Goal: Book appointment/travel/reservation

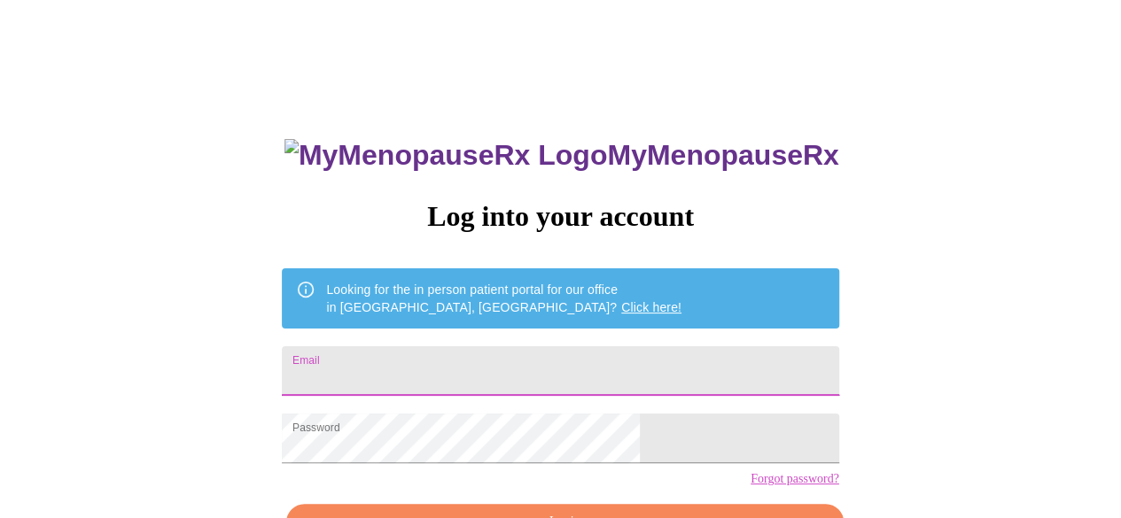
click at [418, 380] on input "Email" at bounding box center [560, 371] width 556 height 50
type input "[EMAIL_ADDRESS][DOMAIN_NAME]"
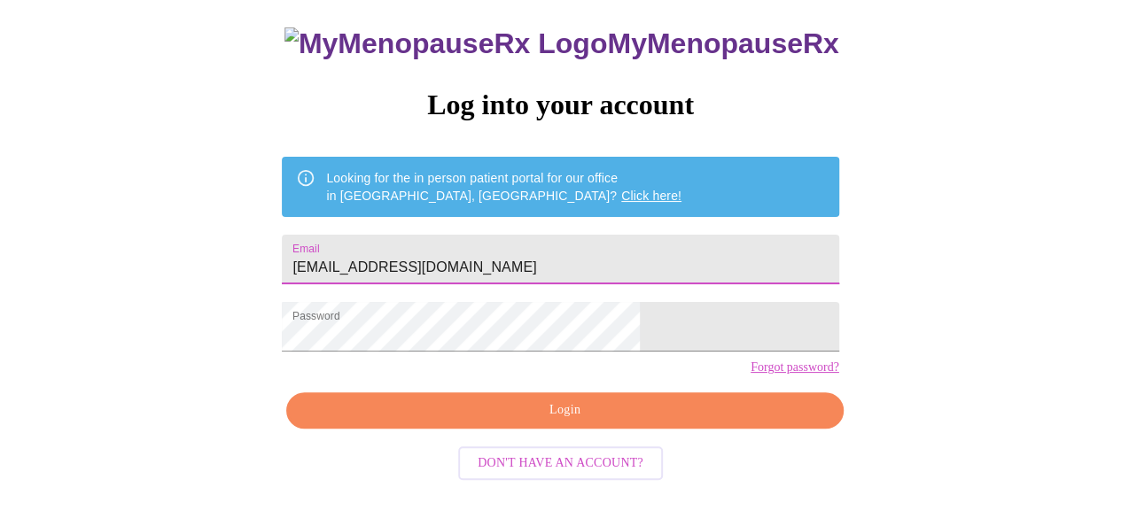
scroll to position [111, 0]
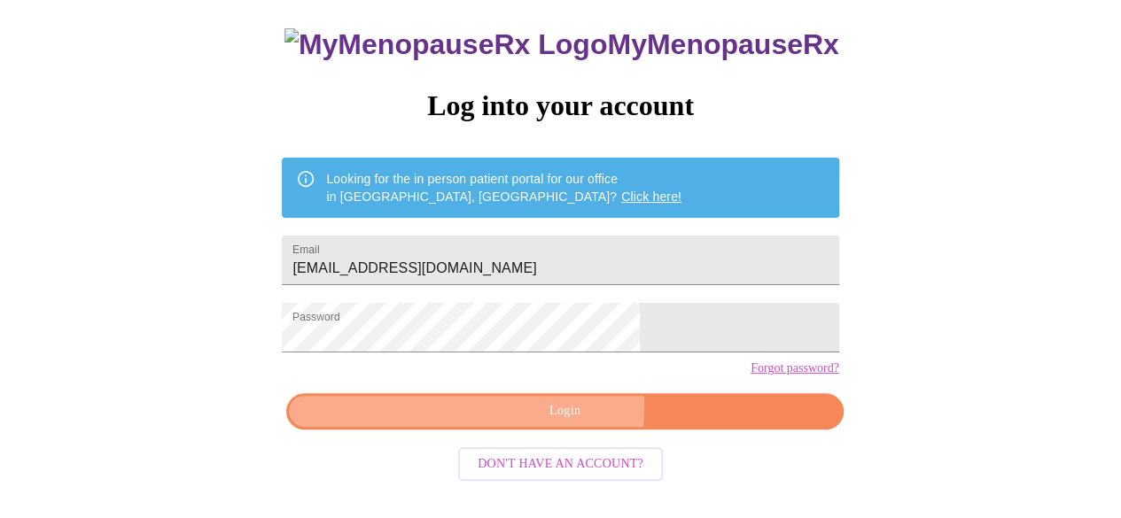
click at [505, 423] on span "Login" at bounding box center [565, 412] width 516 height 22
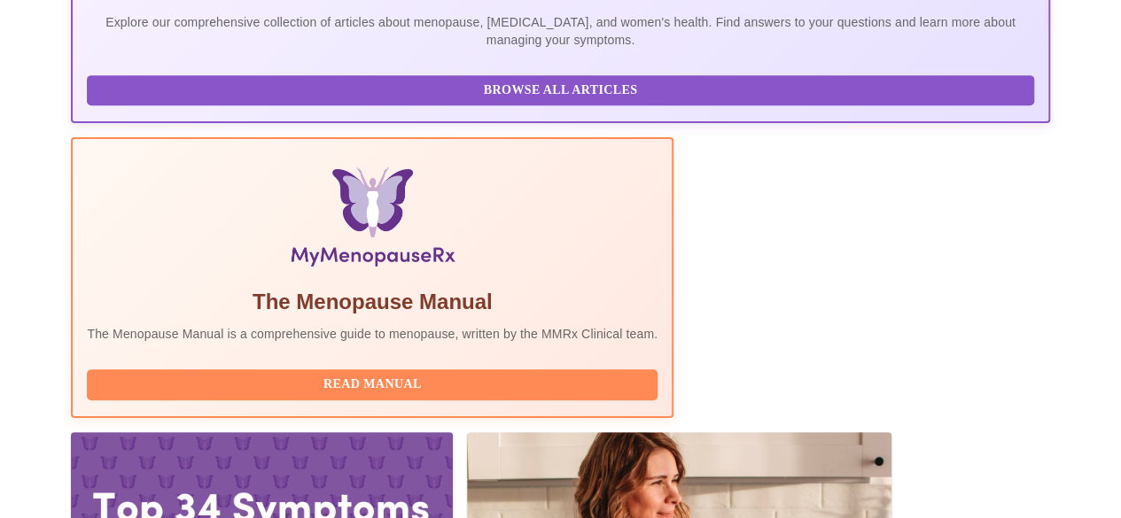
scroll to position [455, 0]
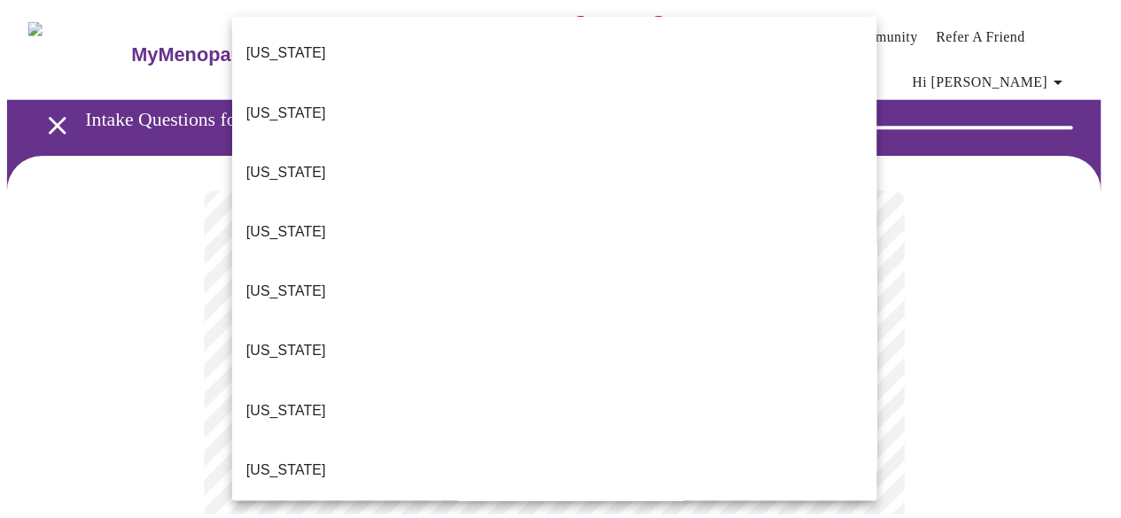
scroll to position [1490, 0]
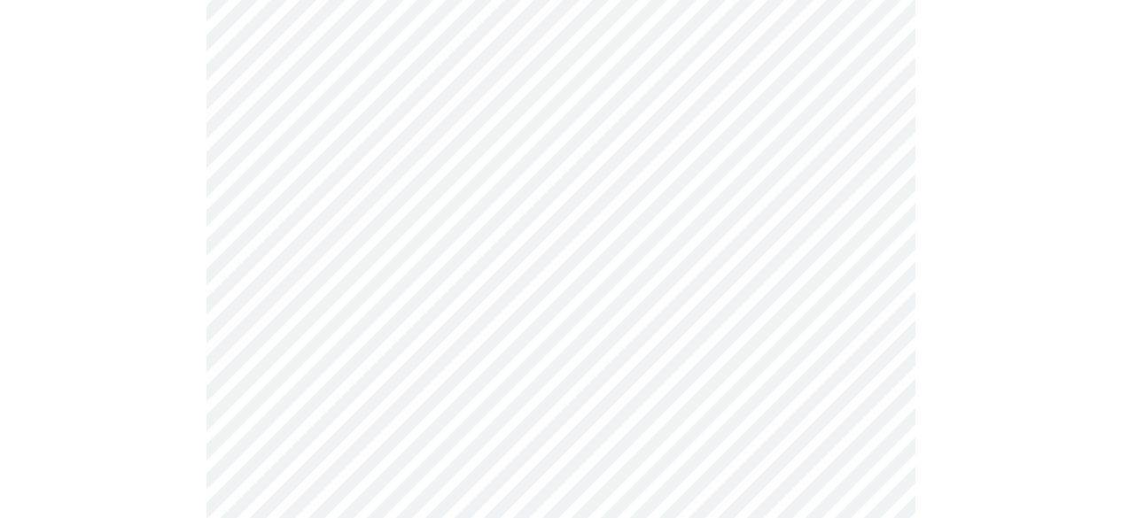
scroll to position [273, 0]
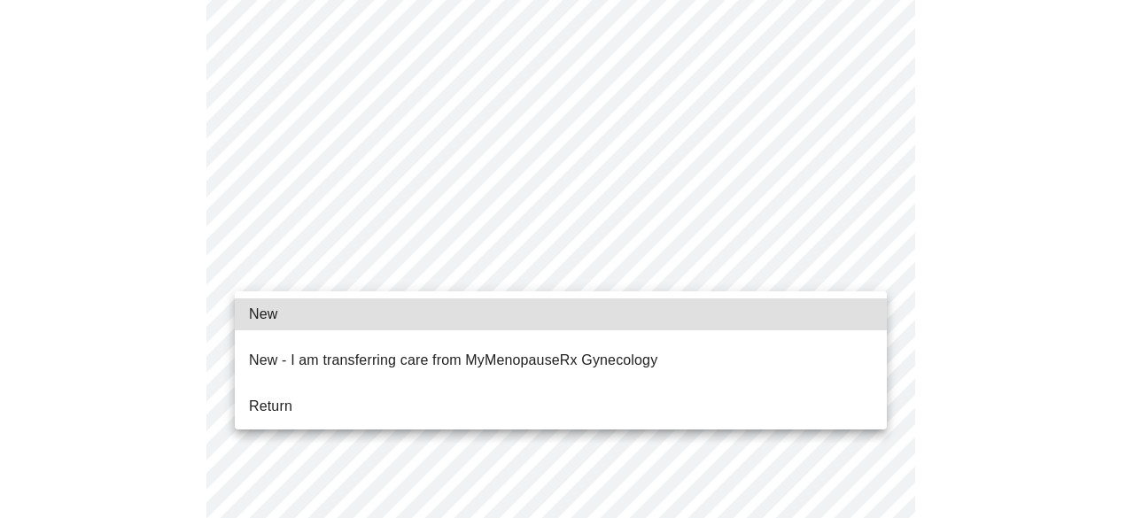
click at [273, 396] on span "Return" at bounding box center [270, 406] width 43 height 21
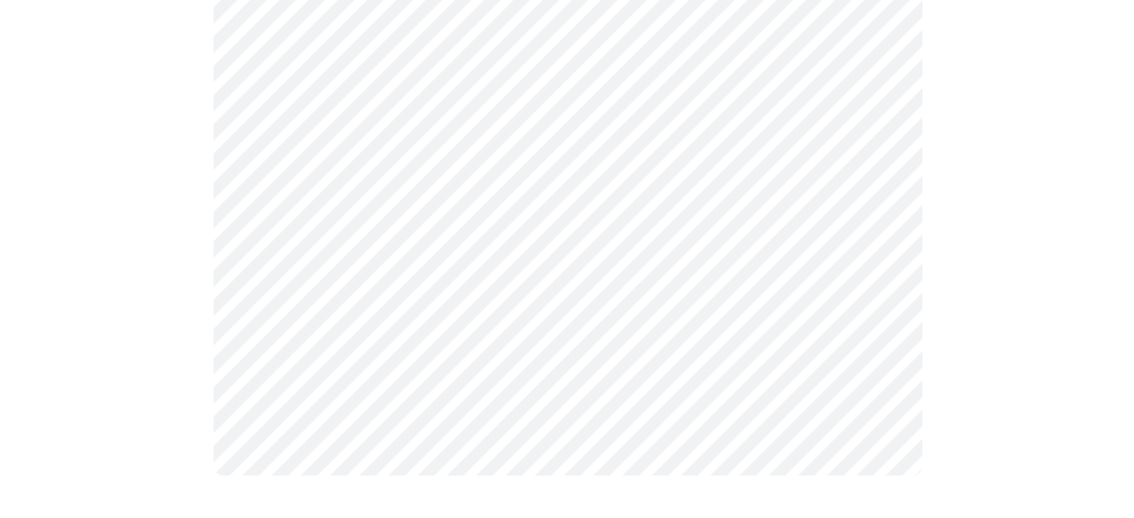
scroll to position [0, 0]
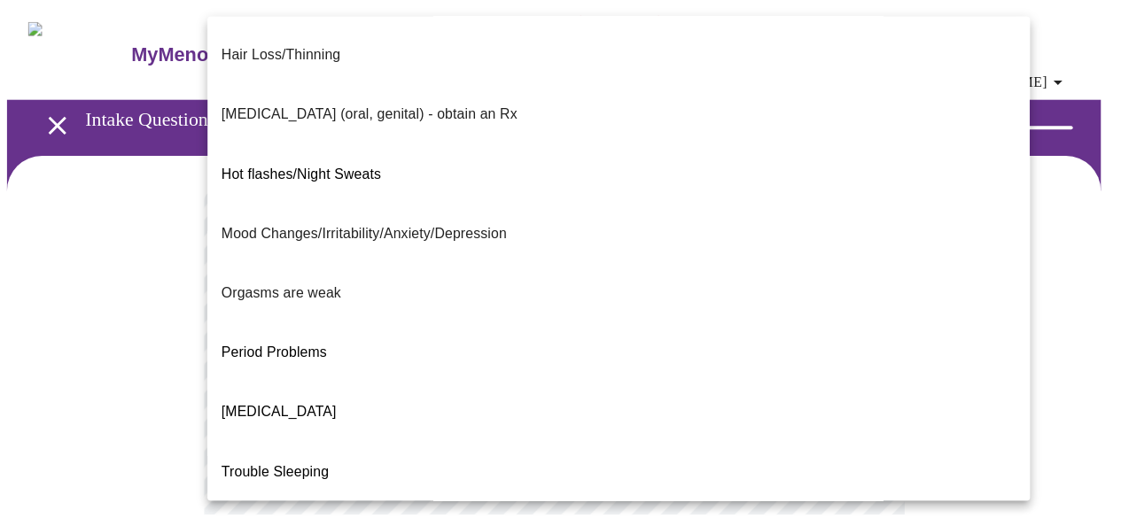
scroll to position [253, 0]
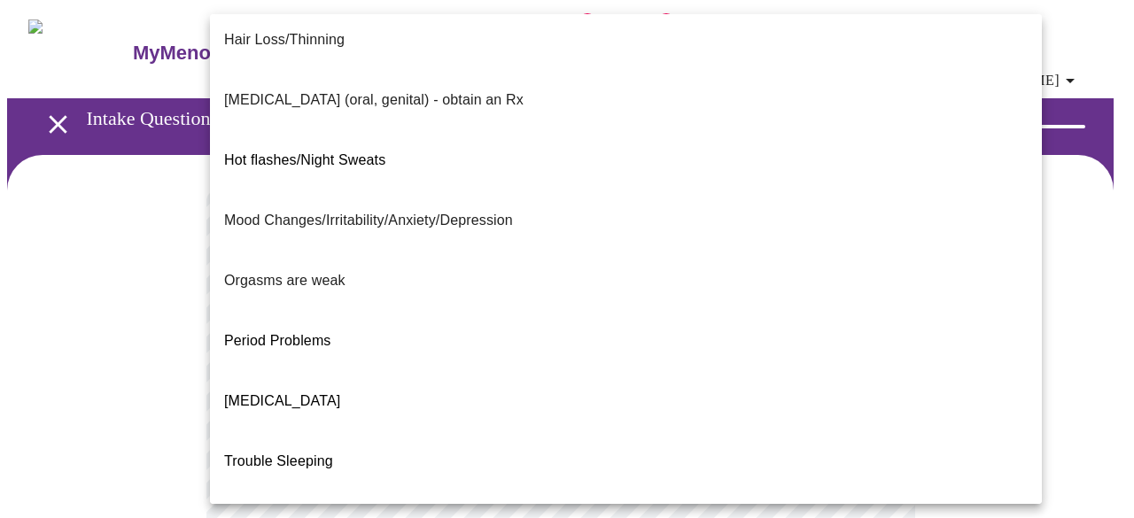
click at [270, 514] on span "Weight Gain" at bounding box center [263, 521] width 79 height 15
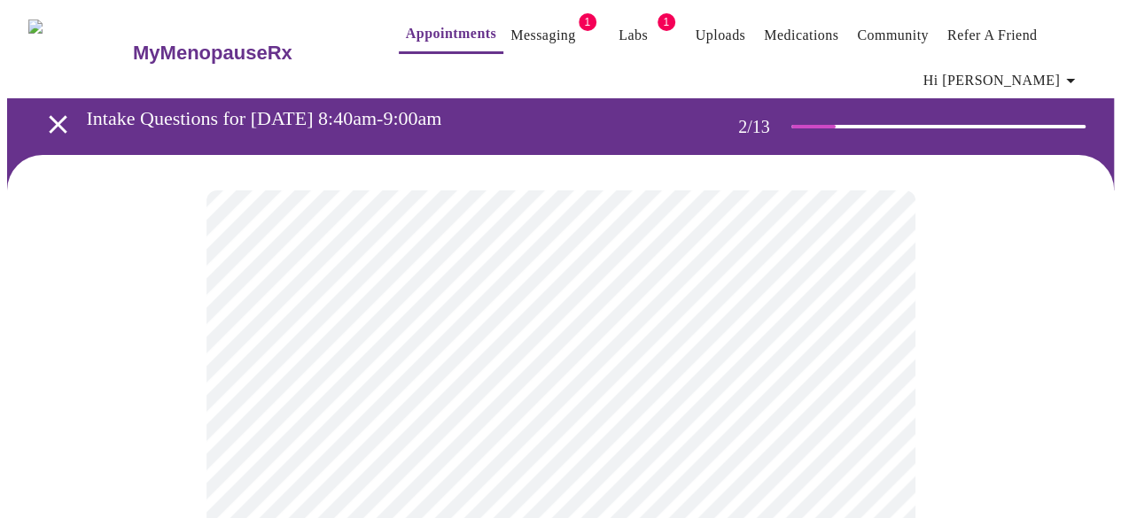
click at [270, 331] on div "I feel great - just need a refill. [MEDICAL_DATA] ([MEDICAL_DATA], [MEDICAL_DAT…" at bounding box center [560, 259] width 1121 height 518
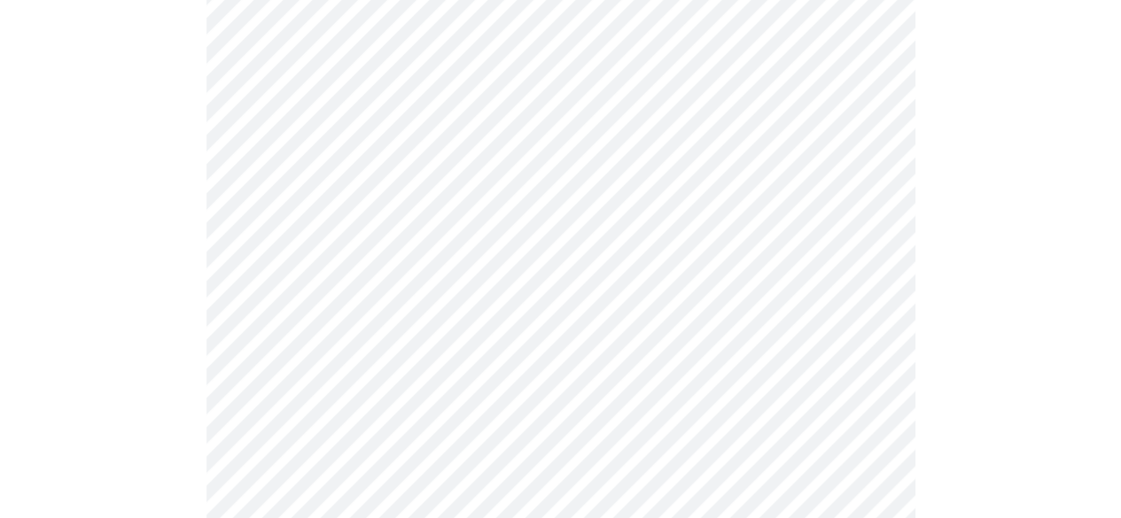
scroll to position [466, 0]
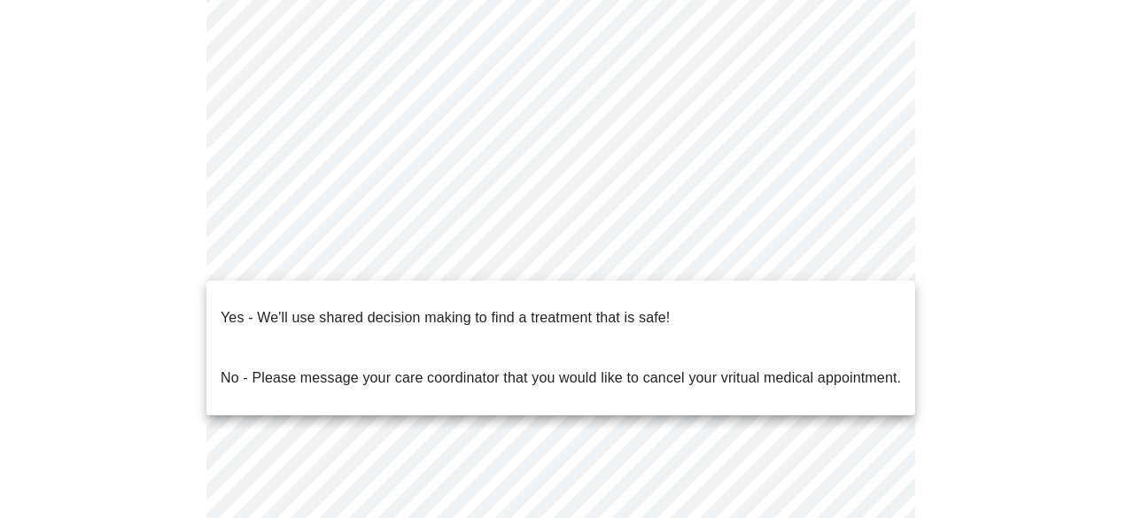
click at [292, 234] on body "MyMenopauseRx Appointments Messaging 1 Labs 1 Uploads Medications Community Ref…" at bounding box center [567, 157] width 1120 height 1233
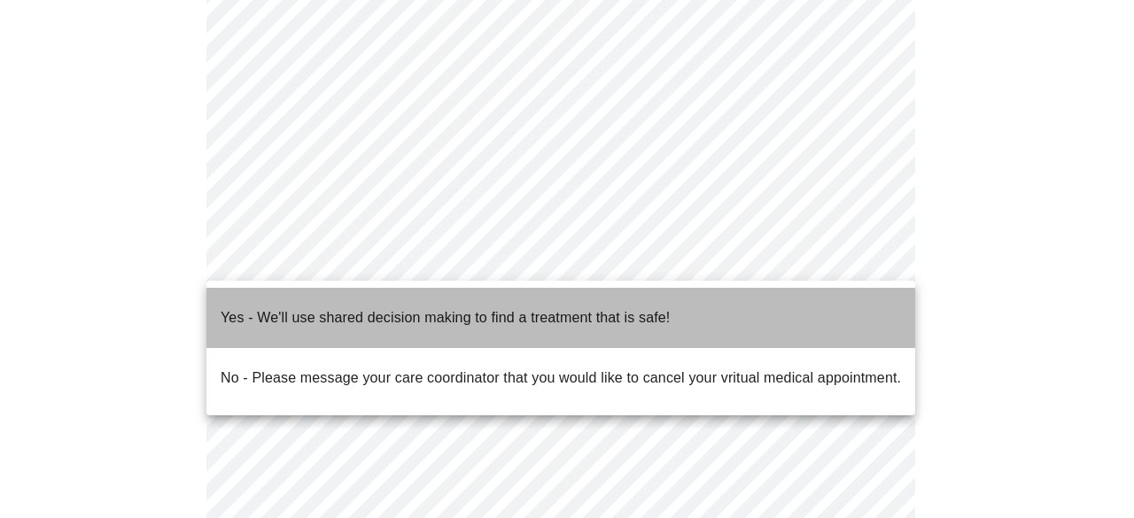
click at [287, 307] on p "Yes - We'll use shared decision making to find a treatment that is safe!" at bounding box center [445, 317] width 449 height 21
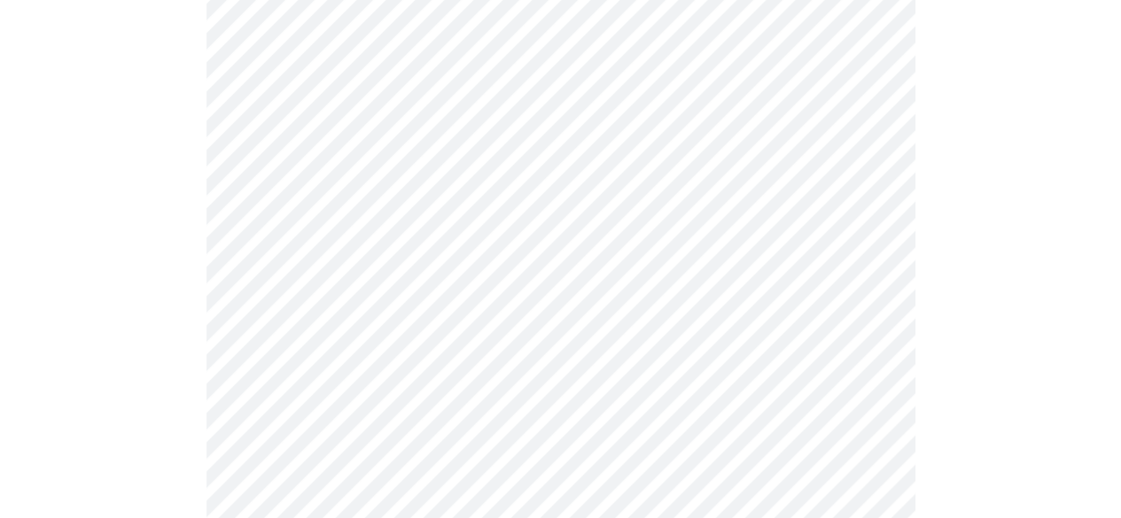
scroll to position [217, 0]
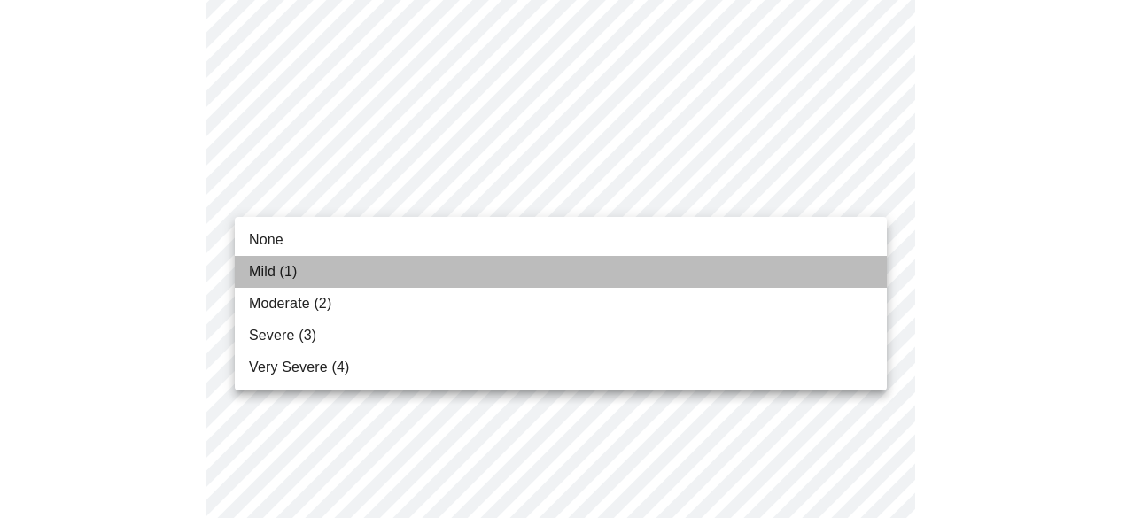
click at [335, 274] on li "Mild (1)" at bounding box center [561, 272] width 652 height 32
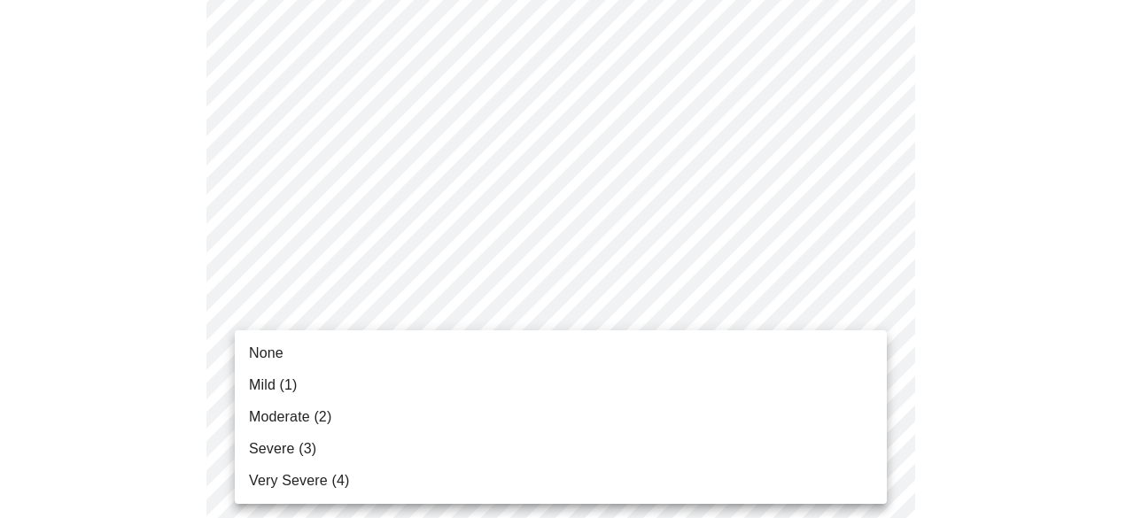
click at [299, 382] on li "Mild (1)" at bounding box center [561, 385] width 652 height 32
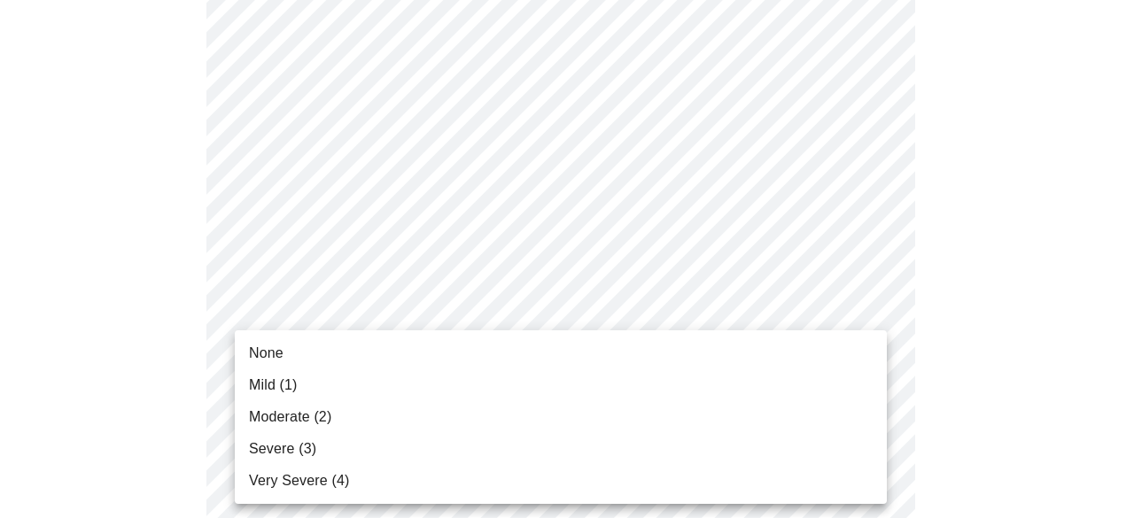
click at [314, 457] on li "Severe (3)" at bounding box center [561, 449] width 652 height 32
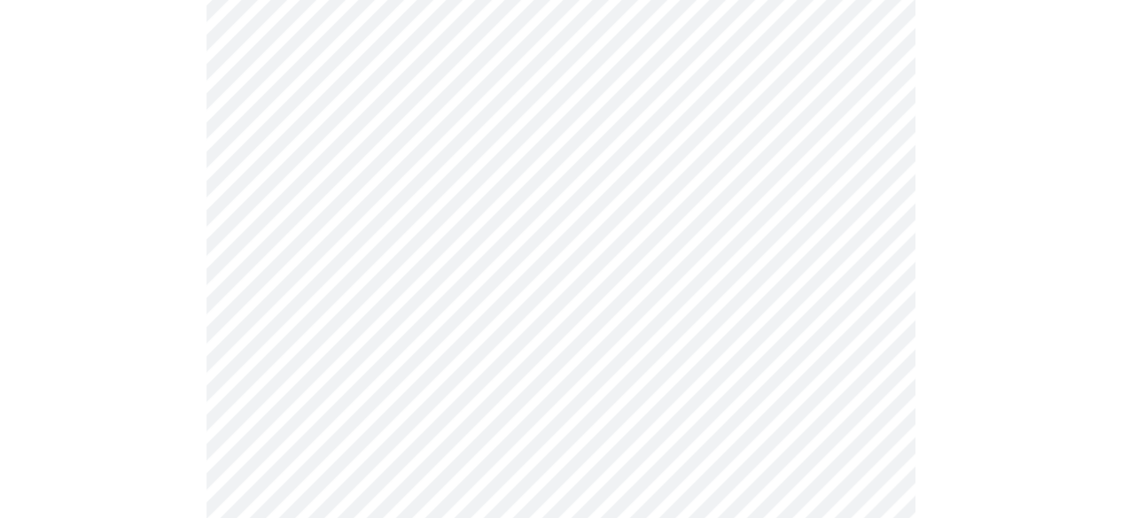
scroll to position [436, 0]
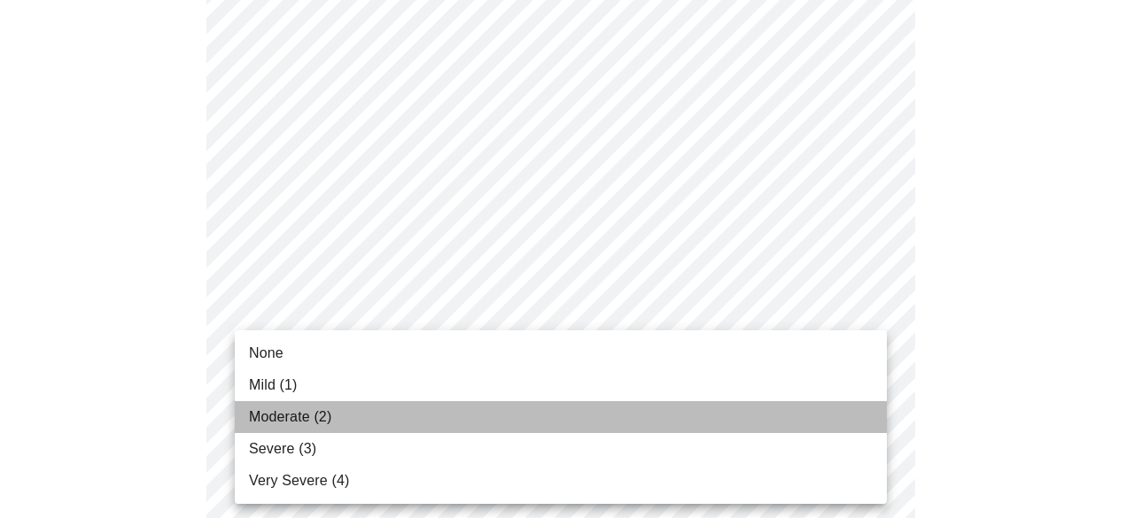
click at [337, 417] on li "Moderate (2)" at bounding box center [561, 417] width 652 height 32
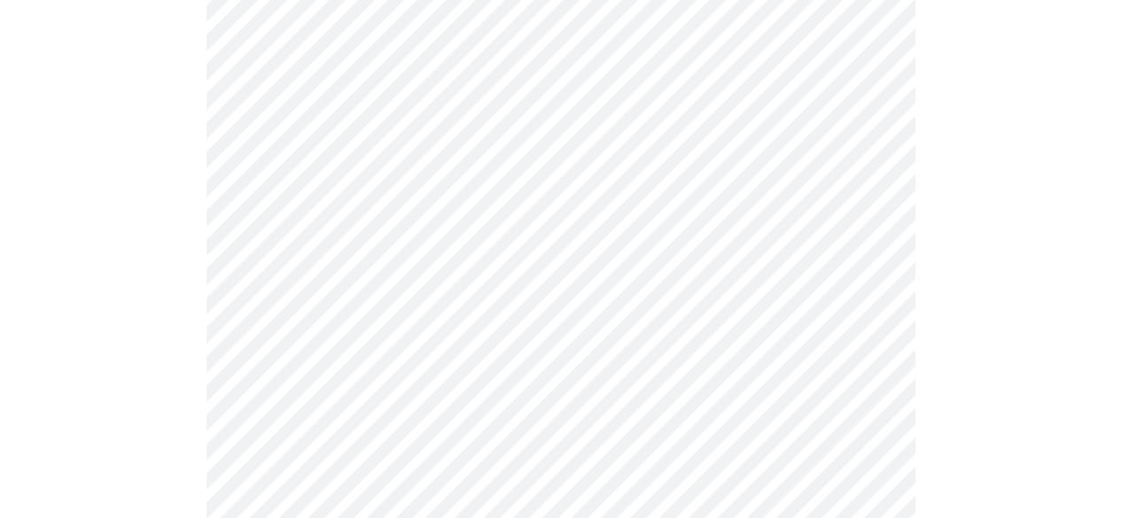
scroll to position [622, 0]
click at [332, 336] on body "MyMenopauseRx Appointments Messaging 1 Labs 1 Uploads Medications Community Ref…" at bounding box center [567, 526] width 1120 height 2283
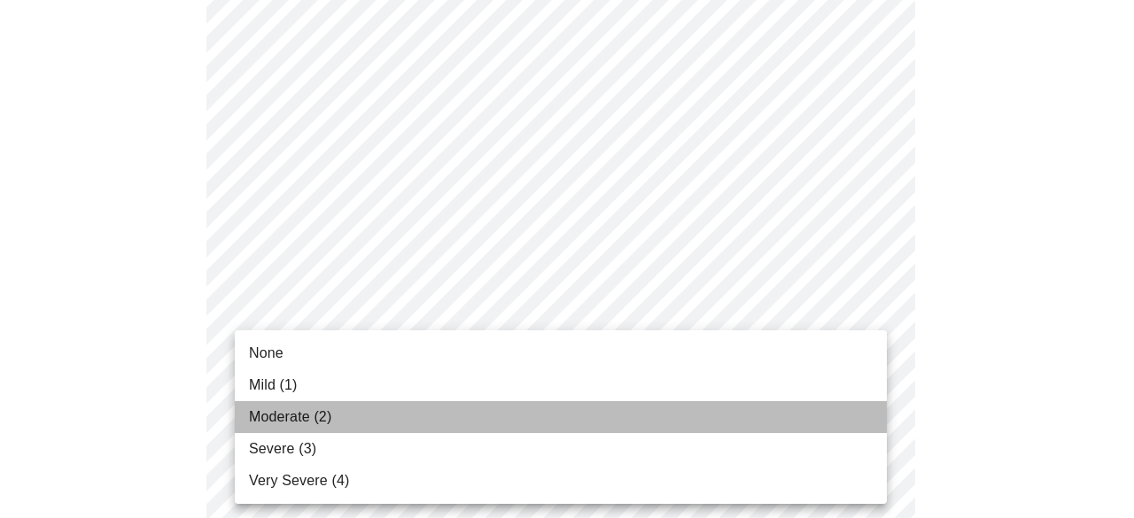
click at [316, 410] on span "Moderate (2)" at bounding box center [290, 417] width 82 height 21
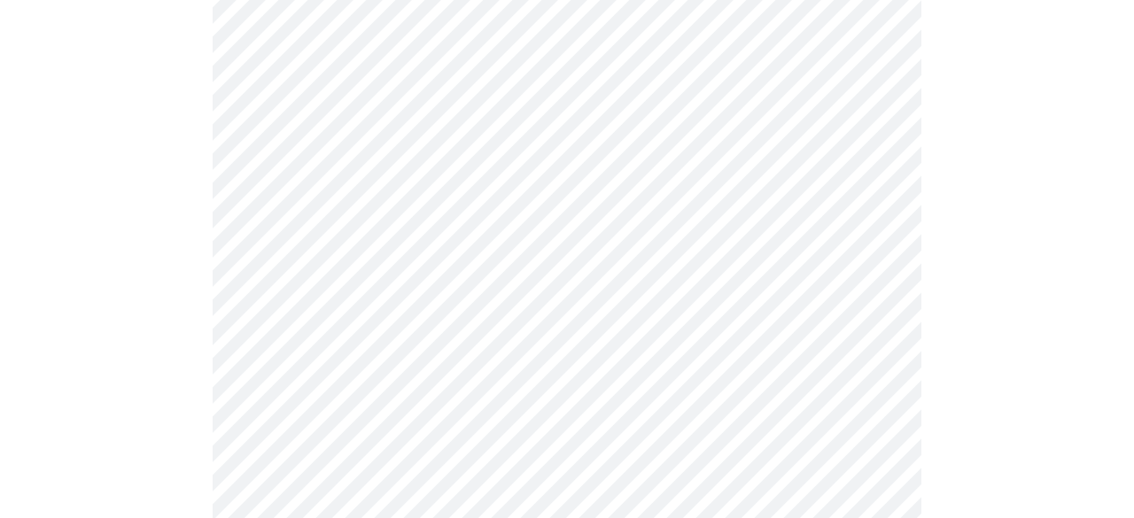
click at [320, 433] on body "MyMenopauseRx Appointments Messaging 1 Labs 1 Uploads Medications Community Ref…" at bounding box center [567, 514] width 1120 height 2258
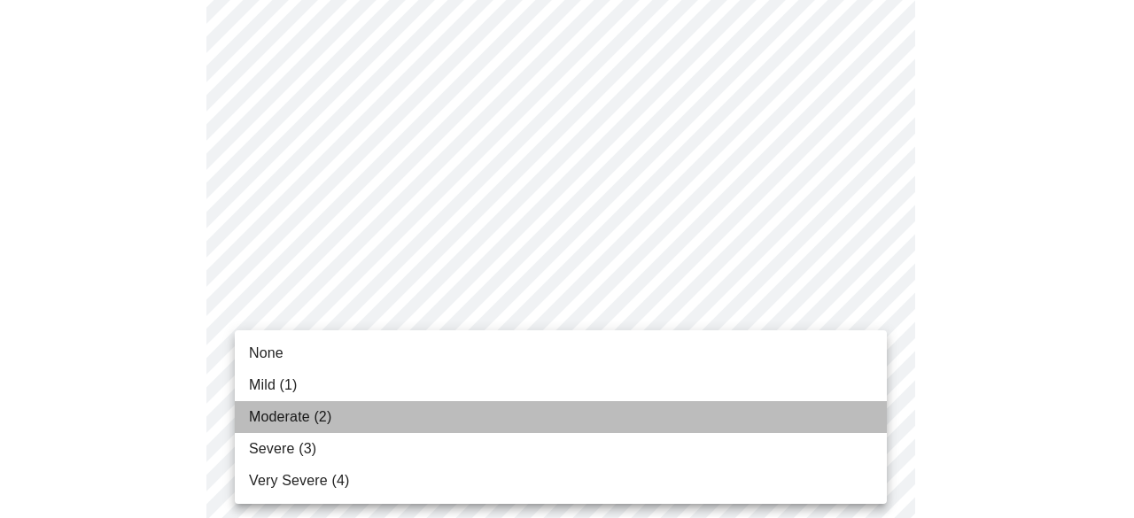
click at [319, 422] on span "Moderate (2)" at bounding box center [290, 417] width 82 height 21
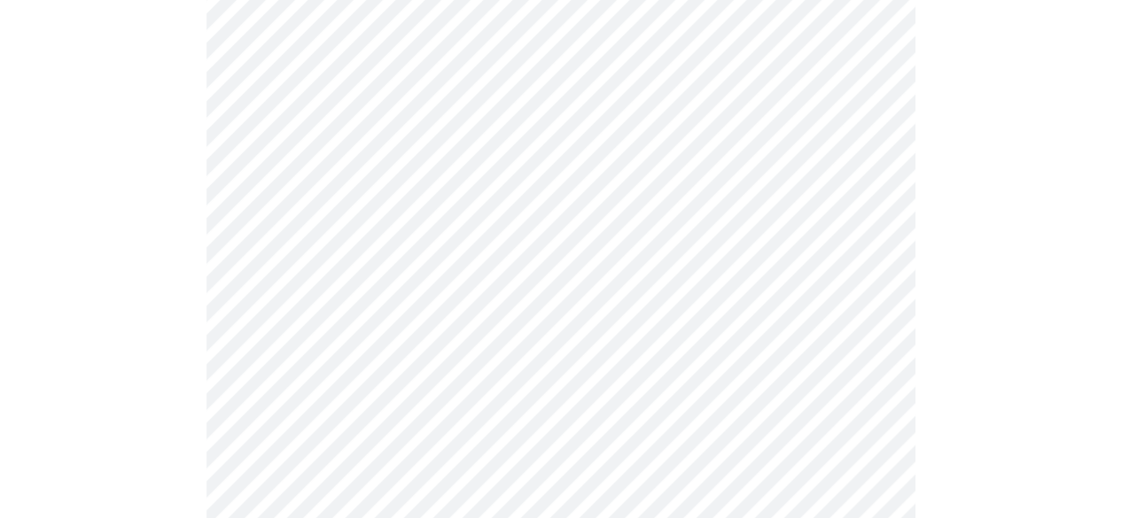
scroll to position [732, 0]
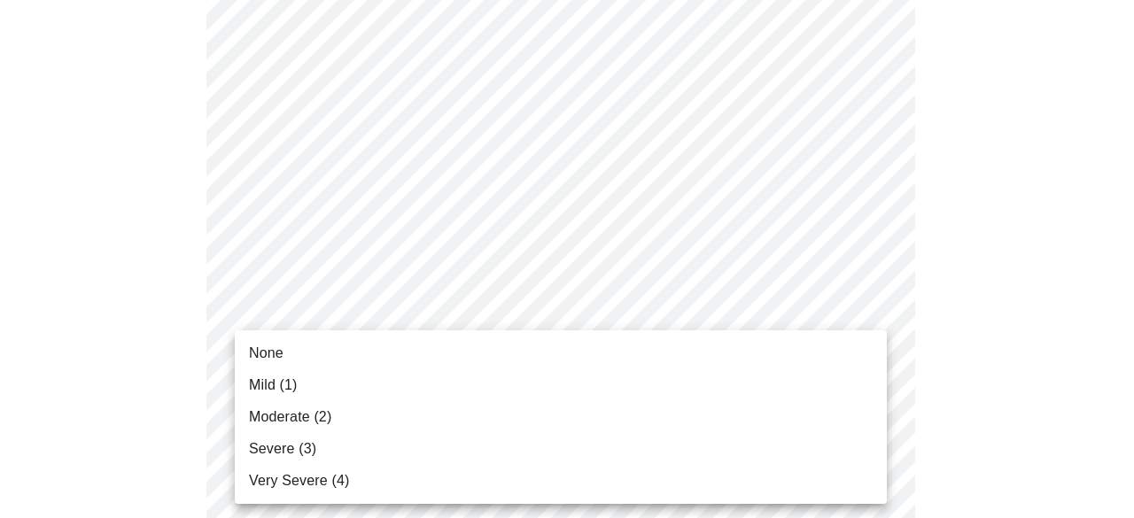
click at [319, 471] on body "MyMenopauseRx Appointments Messaging 1 Labs 1 Uploads Medications Community Ref…" at bounding box center [567, 391] width 1120 height 2233
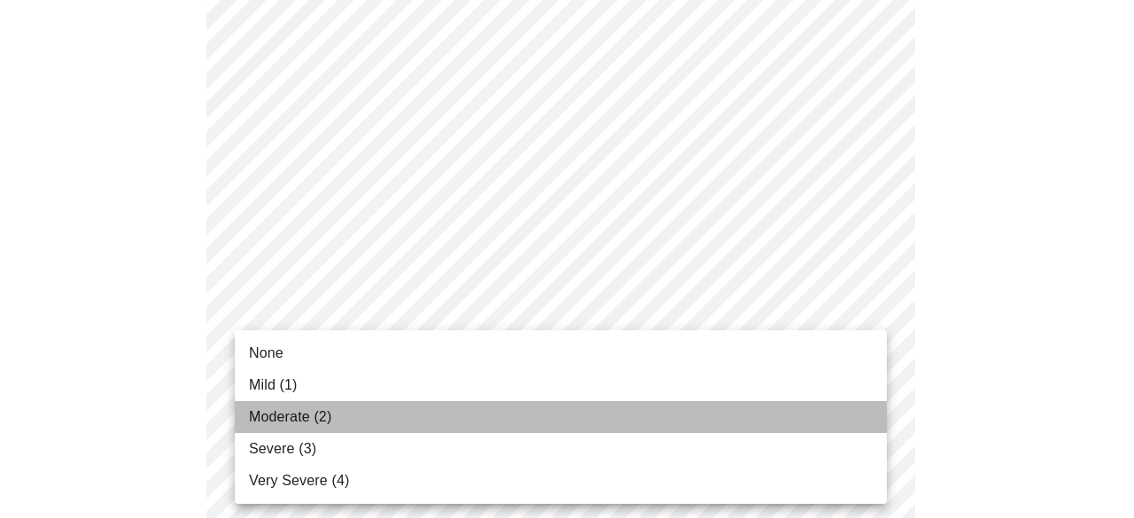
click at [320, 417] on span "Moderate (2)" at bounding box center [290, 417] width 82 height 21
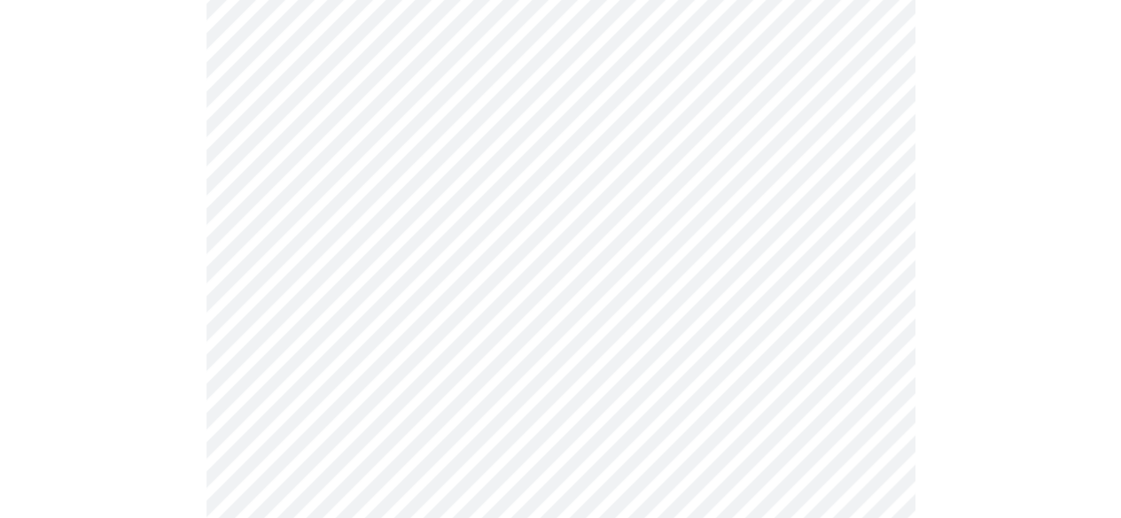
scroll to position [945, 0]
click at [323, 391] on body "MyMenopauseRx Appointments Messaging 1 Labs 1 Uploads Medications Community Ref…" at bounding box center [567, 166] width 1120 height 2208
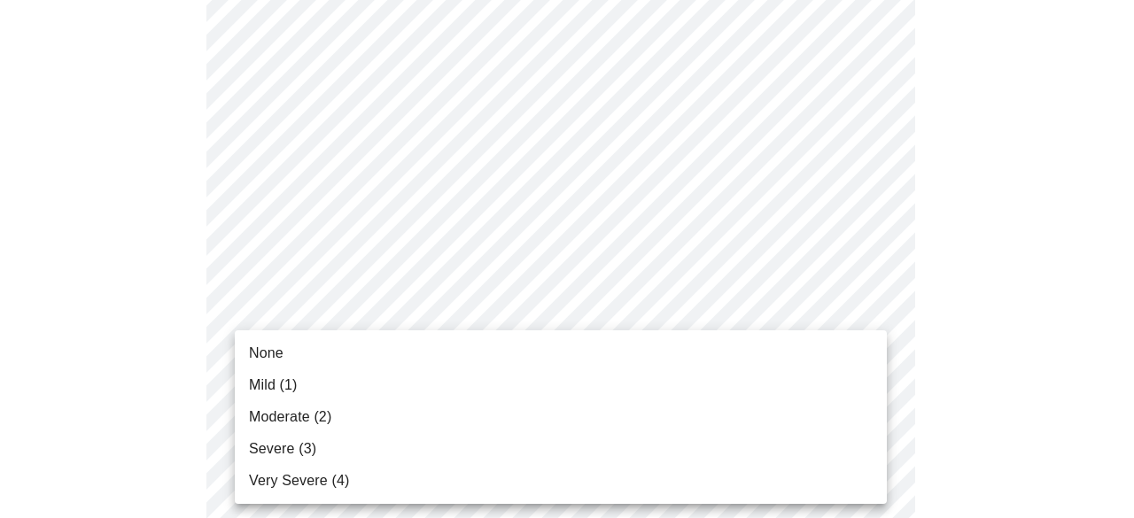
click at [323, 421] on span "Moderate (2)" at bounding box center [290, 417] width 82 height 21
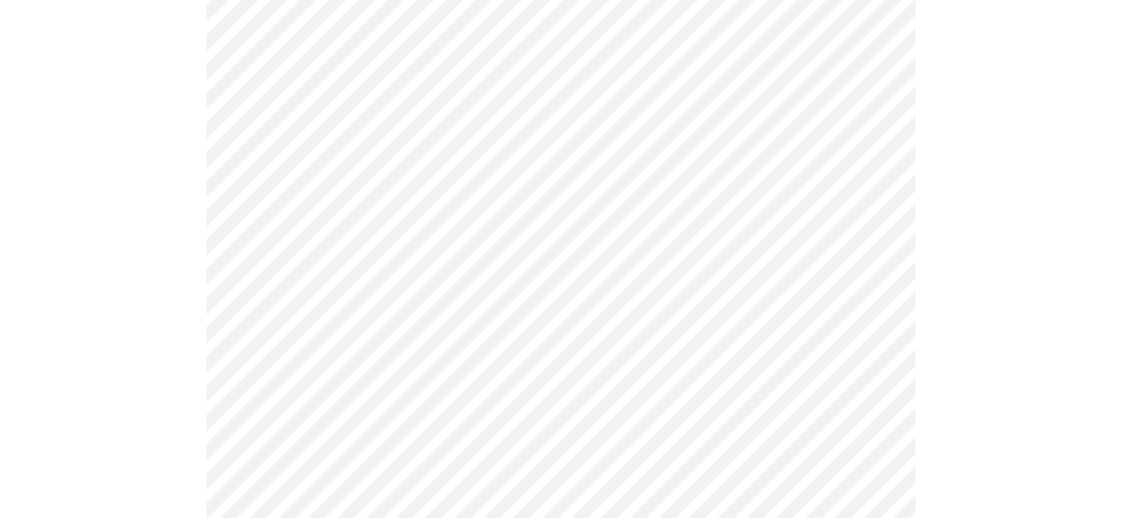
scroll to position [1192, 0]
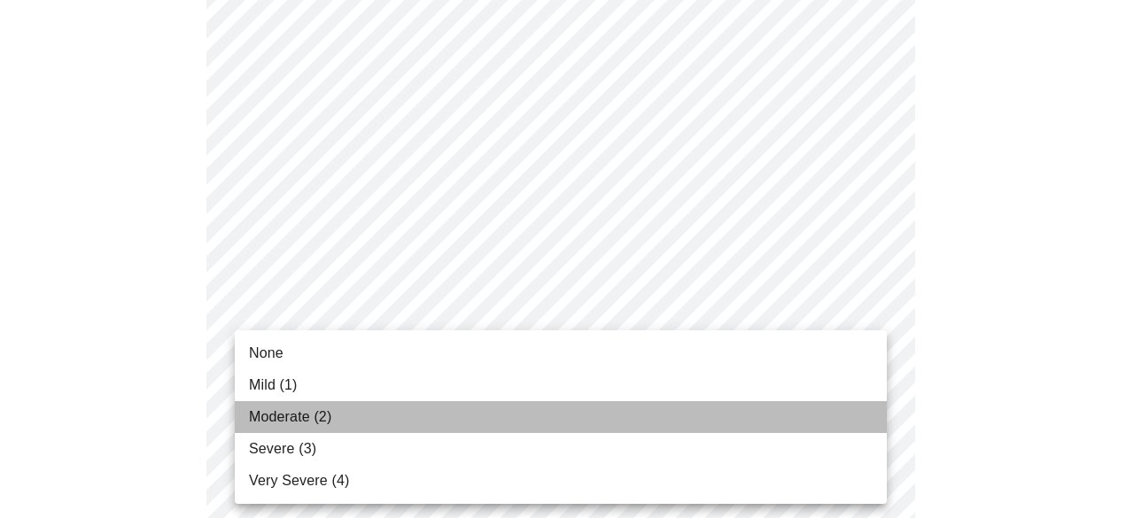
click at [331, 419] on span "Moderate (2)" at bounding box center [290, 417] width 82 height 21
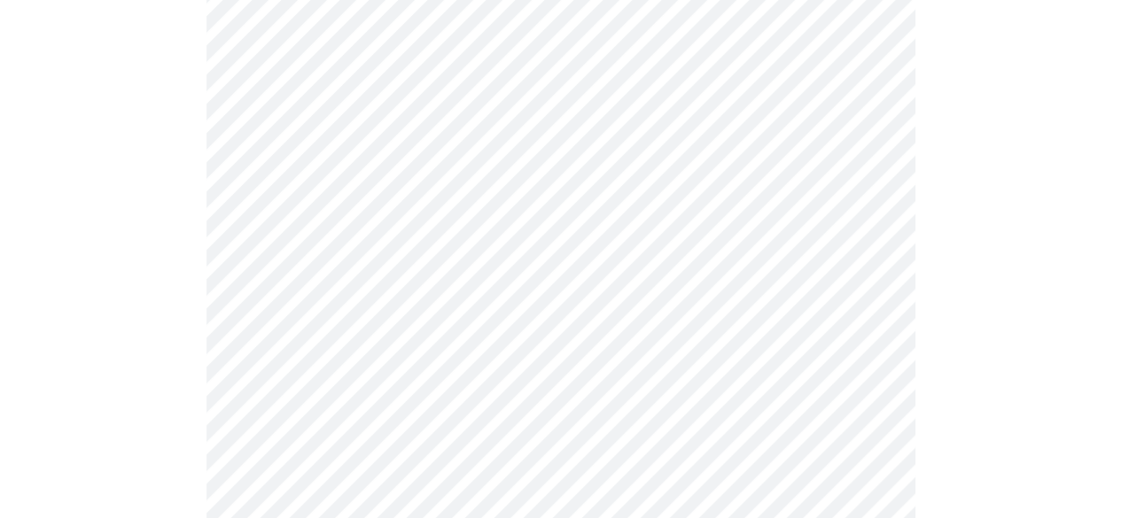
scroll to position [1403, 0]
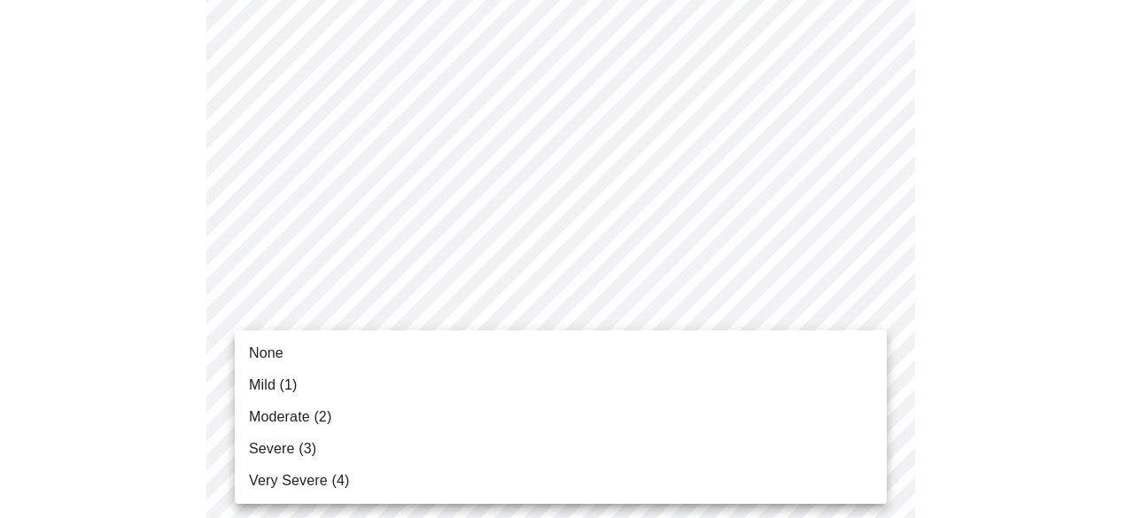
click at [332, 401] on li "Moderate (2)" at bounding box center [561, 417] width 652 height 32
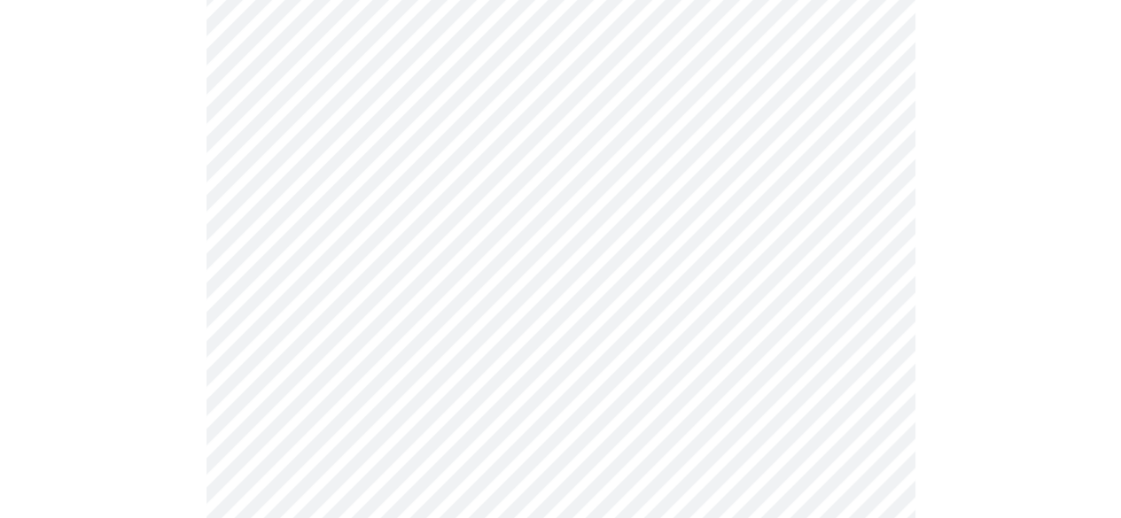
scroll to position [1368, 0]
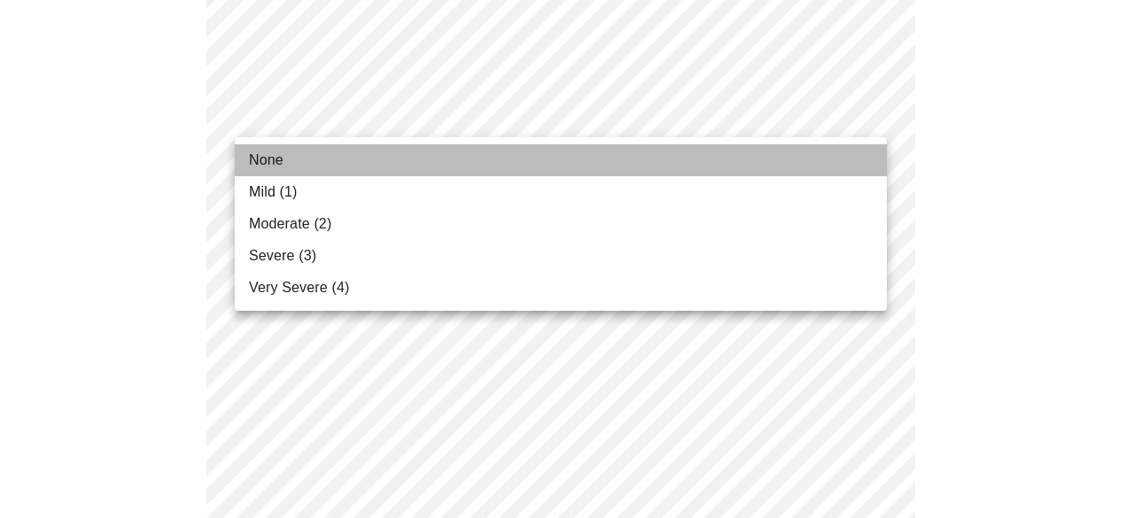
click at [580, 157] on li "None" at bounding box center [561, 160] width 652 height 32
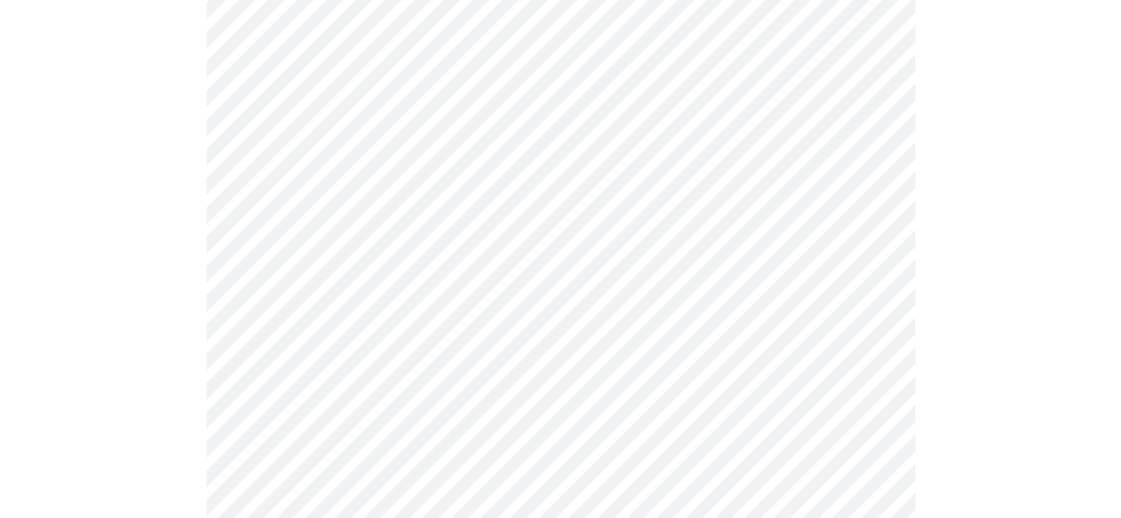
scroll to position [805, 0]
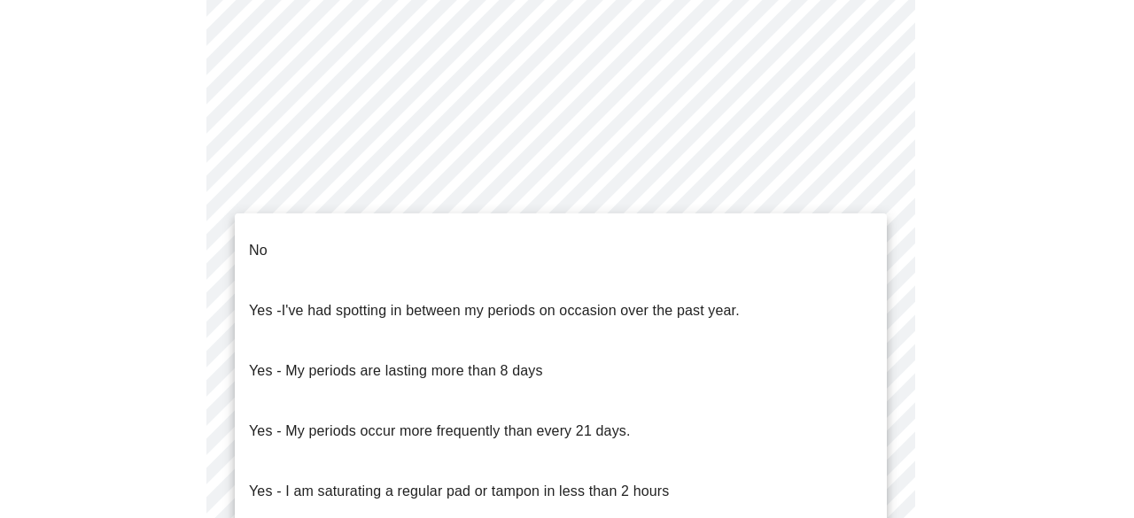
click at [381, 281] on body "MyMenopauseRx Appointments Messaging 1 Labs 1 Uploads Medications Community Ref…" at bounding box center [567, 88] width 1120 height 1771
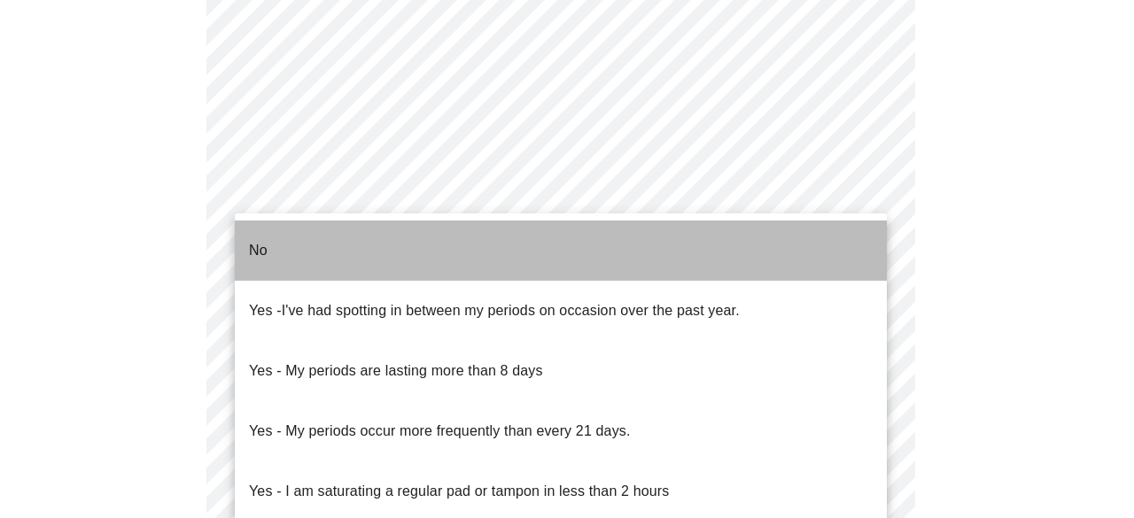
click at [333, 245] on li "No" at bounding box center [561, 251] width 652 height 60
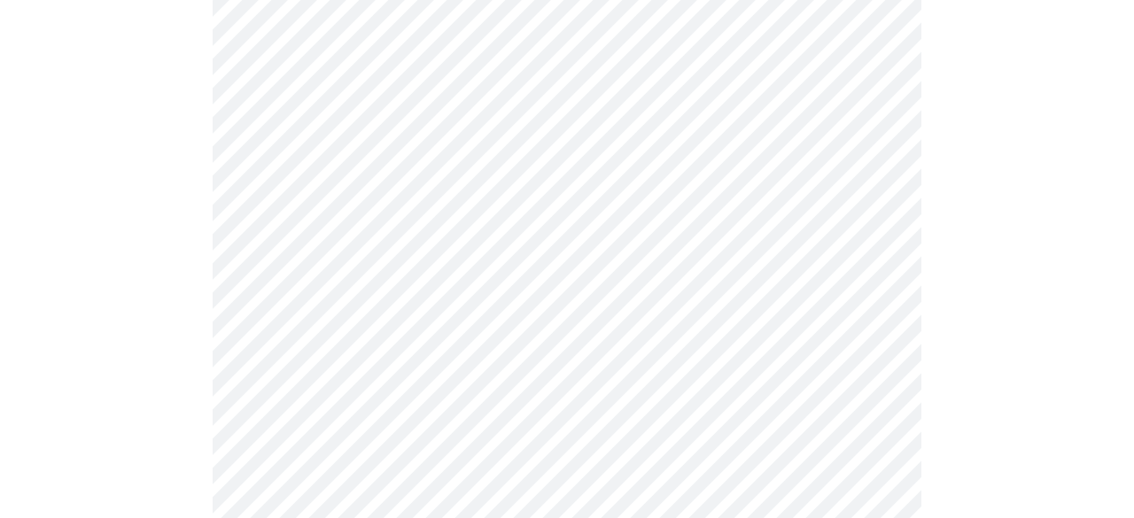
click at [315, 412] on body "MyMenopauseRx Appointments Messaging 1 Labs 1 Uploads Medications Community Ref…" at bounding box center [567, 84] width 1120 height 1762
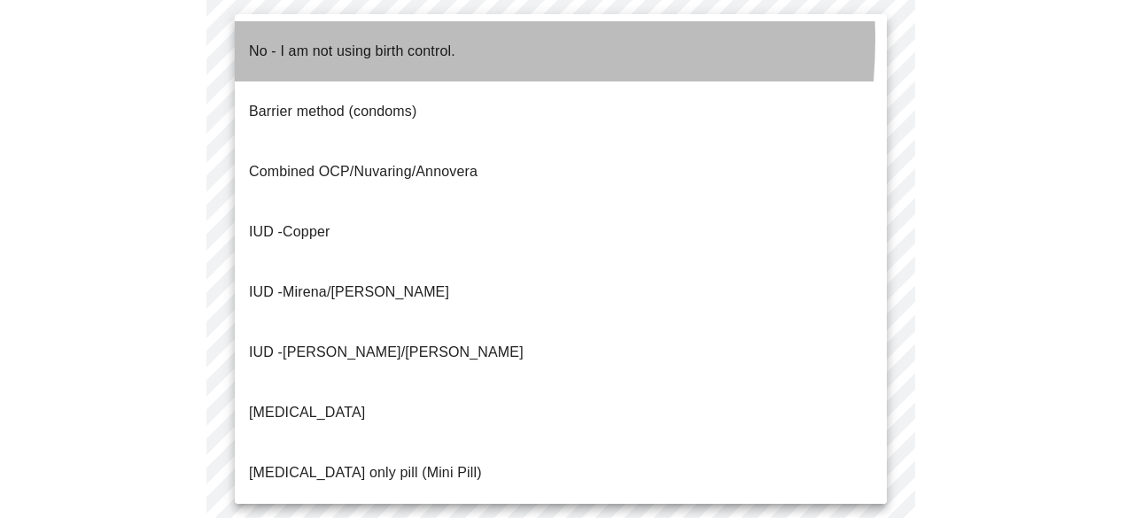
click at [377, 41] on p "No - I am not using birth control." at bounding box center [352, 51] width 206 height 21
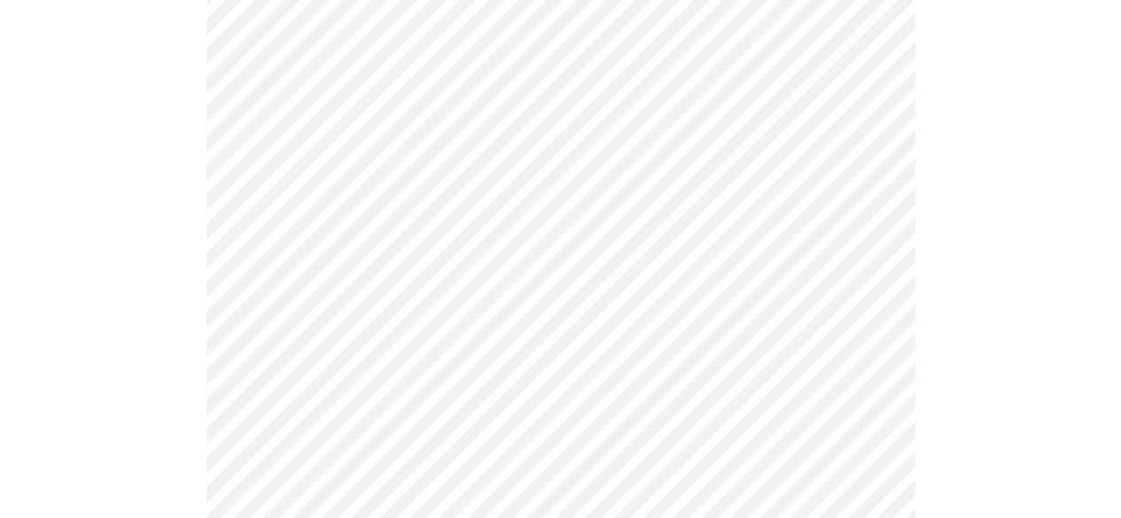
scroll to position [1114, 0]
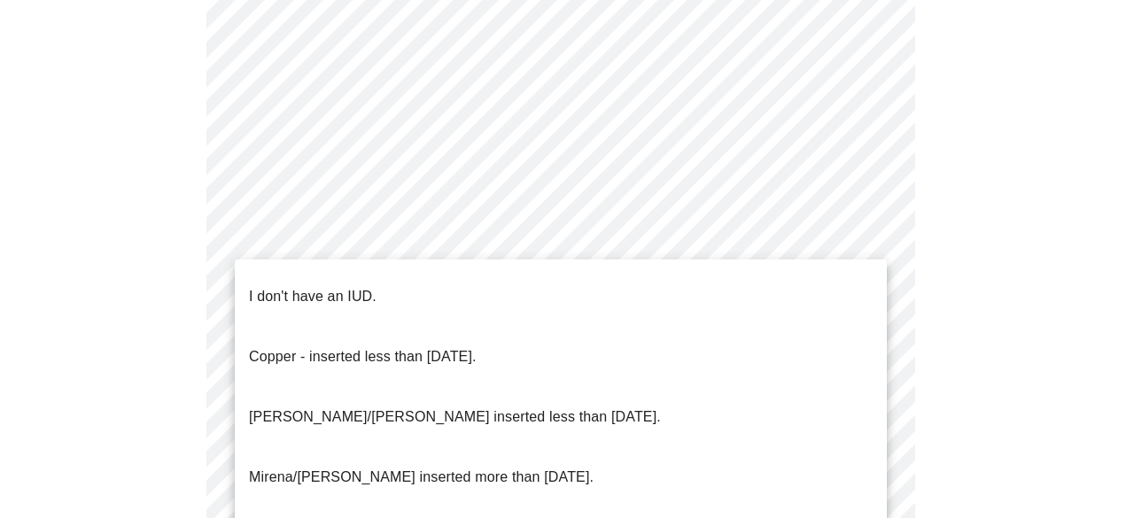
click at [356, 286] on p "I don't have an IUD." at bounding box center [313, 296] width 128 height 21
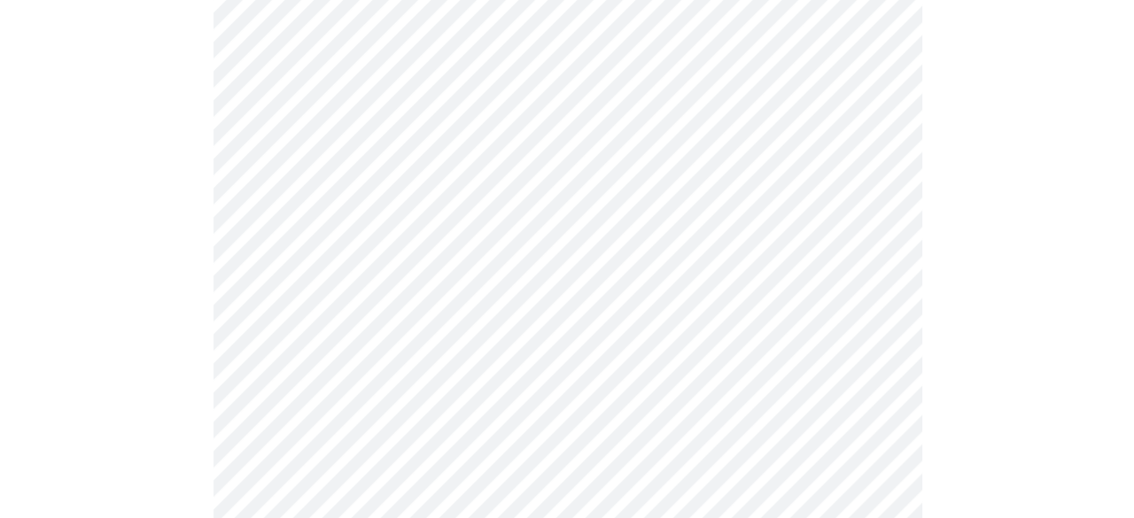
scroll to position [1221, 0]
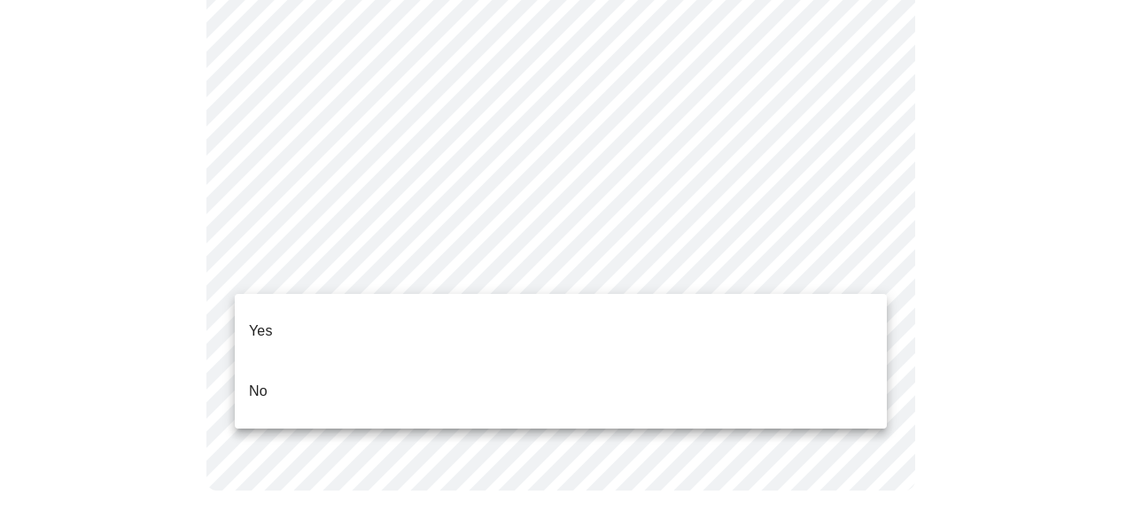
click at [348, 323] on li "Yes" at bounding box center [561, 331] width 652 height 60
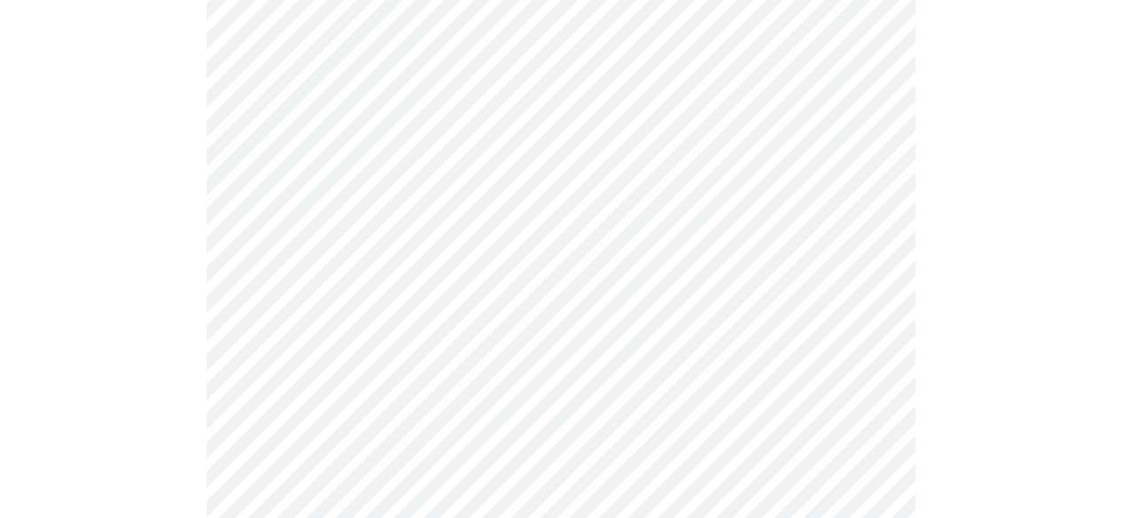
scroll to position [4632, 0]
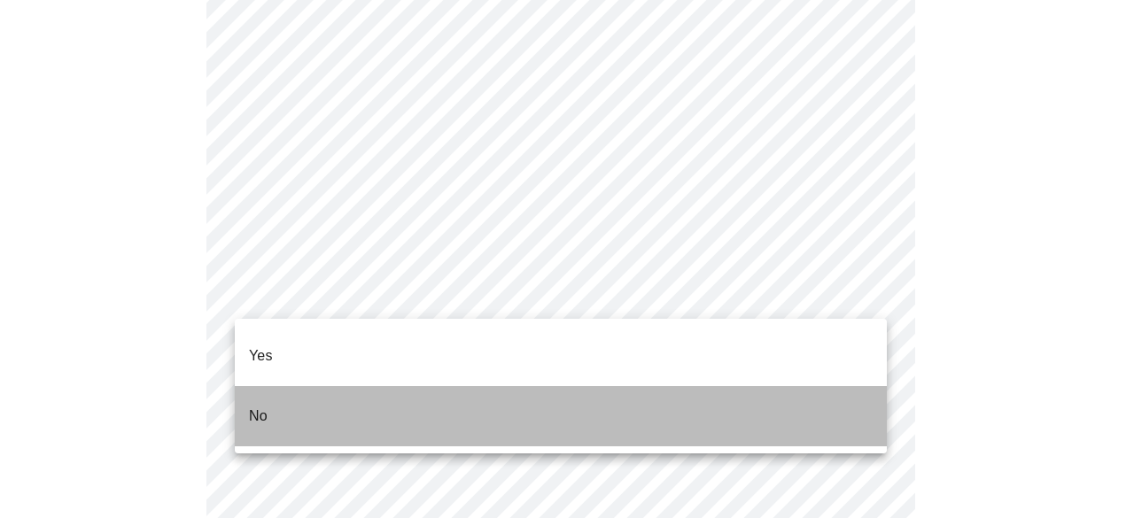
click at [761, 399] on li "No" at bounding box center [561, 416] width 652 height 60
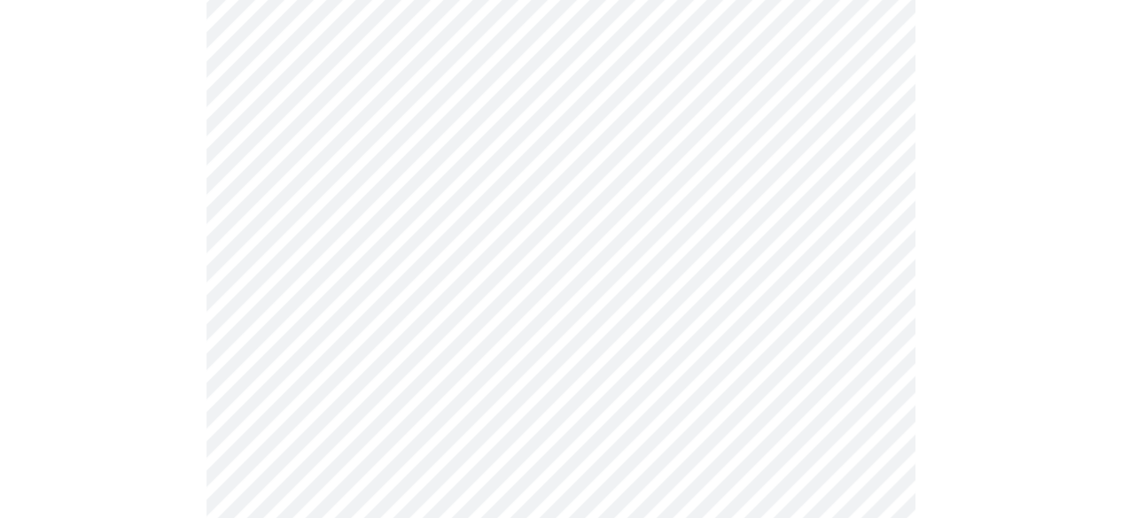
scroll to position [1455, 0]
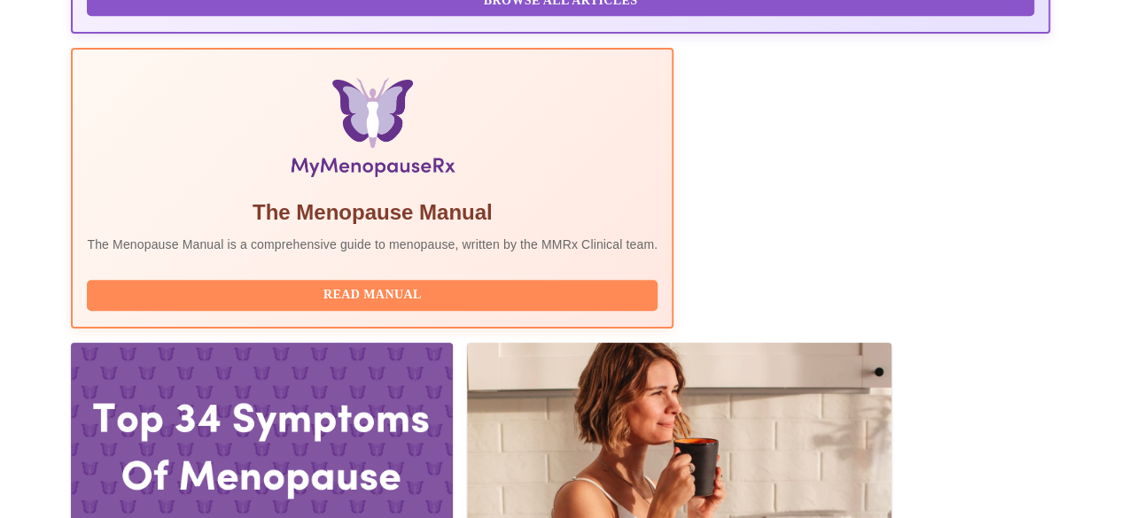
scroll to position [535, 0]
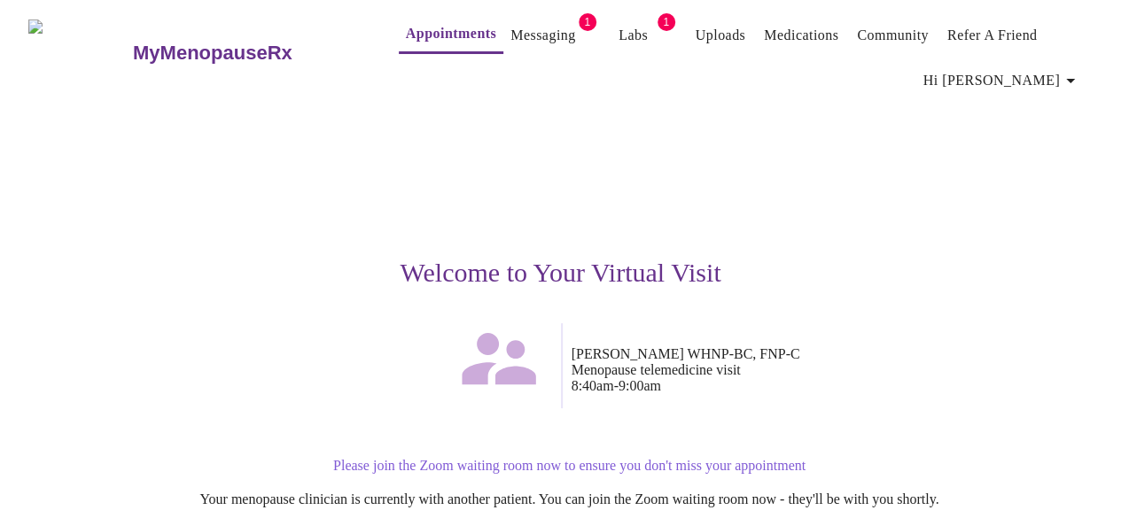
click at [562, 458] on p "Please join the Zoom waiting room now to ensure you don't miss your appointment" at bounding box center [569, 466] width 1046 height 16
click at [533, 346] on icon at bounding box center [499, 359] width 89 height 89
click at [660, 346] on p "[PERSON_NAME] WHNP-BC, FNP-C Menopause telemedicine visit 8:40am - 9:00am" at bounding box center [833, 370] width 522 height 48
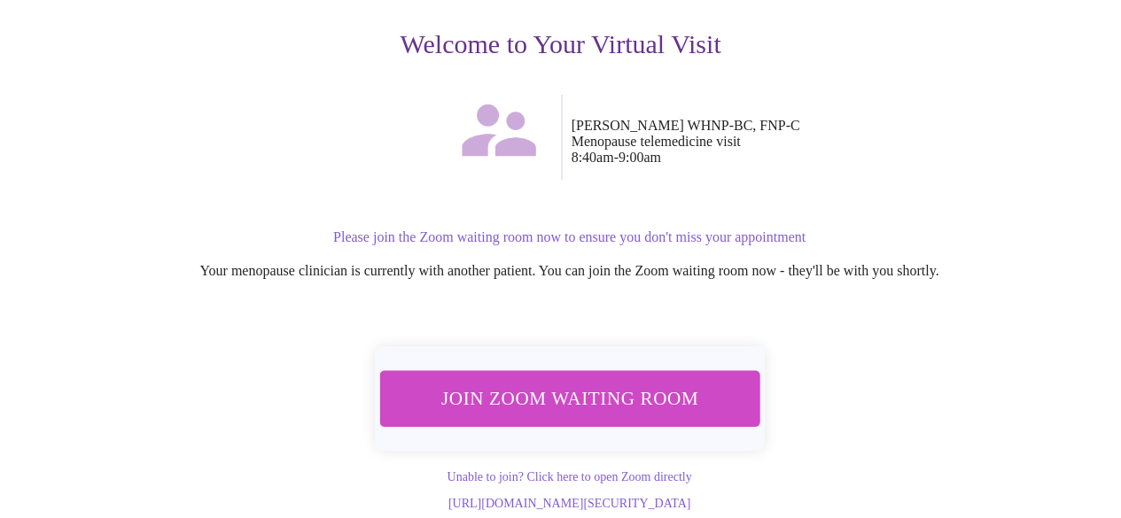
scroll to position [243, 0]
click at [587, 408] on div "Join Zoom Waiting Room" at bounding box center [569, 398] width 391 height 105
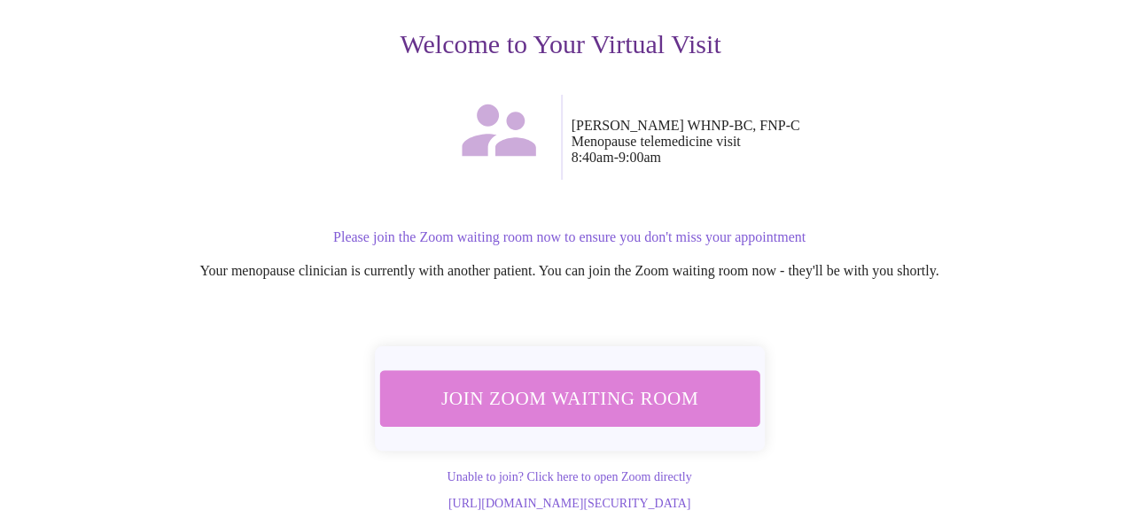
click at [590, 389] on span "Join Zoom Waiting Room" at bounding box center [568, 398] width 333 height 33
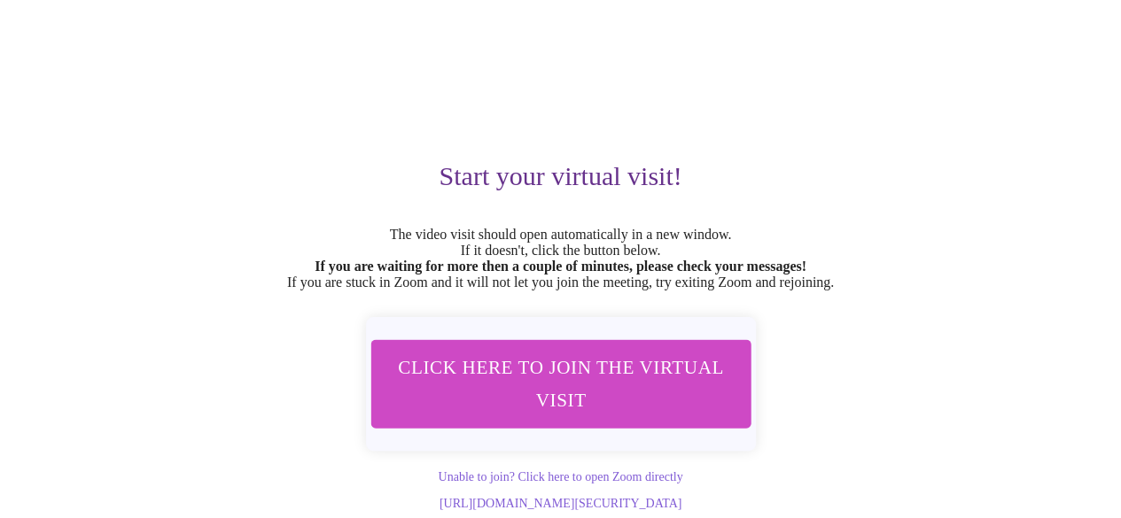
scroll to position [136, 0]
